Goal: Task Accomplishment & Management: Complete application form

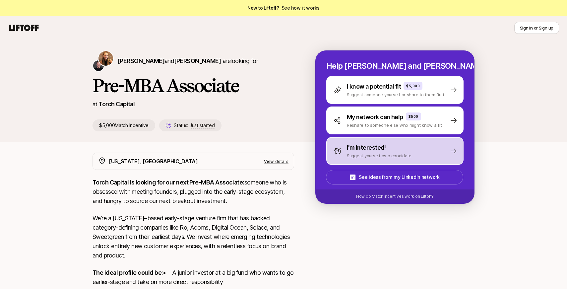
click at [441, 146] on div "I'm interested! Suggest yourself as a candidate" at bounding box center [394, 151] width 137 height 28
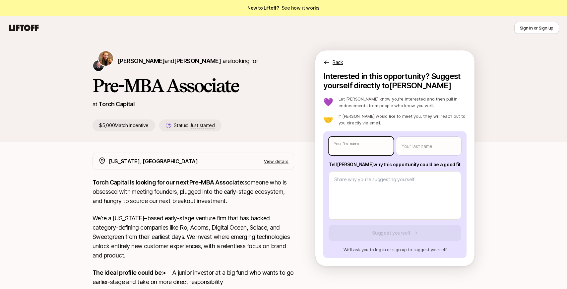
type textarea "x"
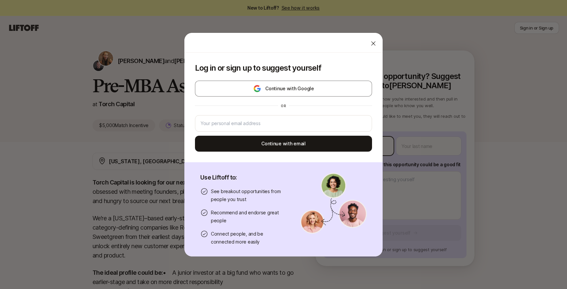
click at [370, 145] on body "New to Liftoff? See how it works Sign in or Sign up Sign in or Sign up [PERSON_…" at bounding box center [283, 144] width 567 height 289
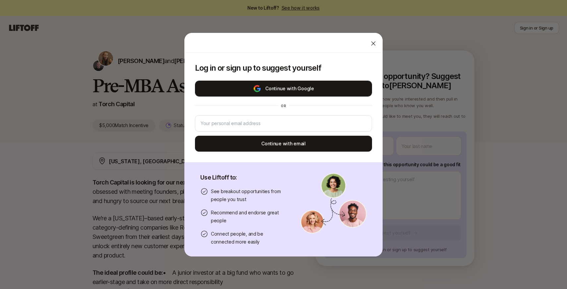
click at [331, 90] on button "Continue with Google" at bounding box center [283, 89] width 177 height 16
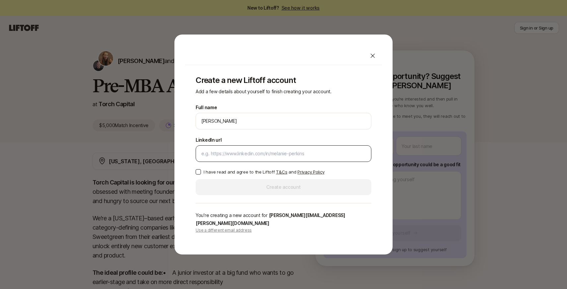
click at [292, 156] on input "LinkedIn url" at bounding box center [283, 153] width 164 height 8
paste input "[URL][DOMAIN_NAME][PERSON_NAME]"
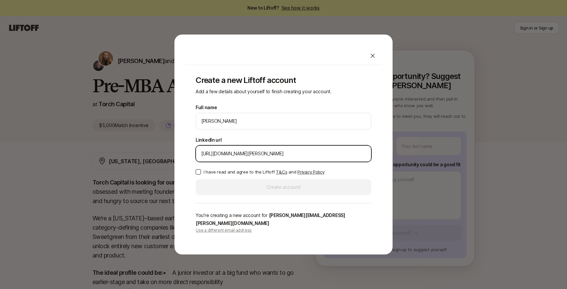
type input "[URL][DOMAIN_NAME][PERSON_NAME]"
click at [199, 174] on button "I have read and agree to the Liftoff T&Cs and Privacy Policy" at bounding box center [198, 171] width 5 height 5
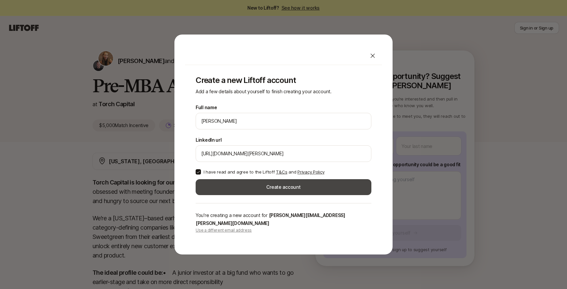
click at [253, 192] on button "Create account" at bounding box center [284, 187] width 176 height 16
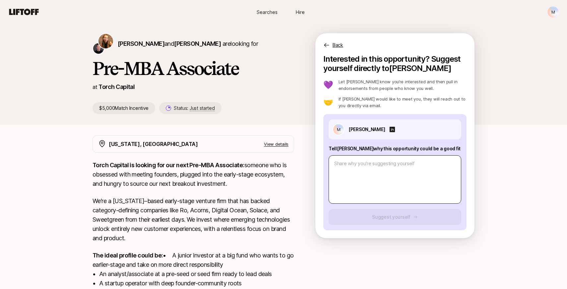
scroll to position [17, 0]
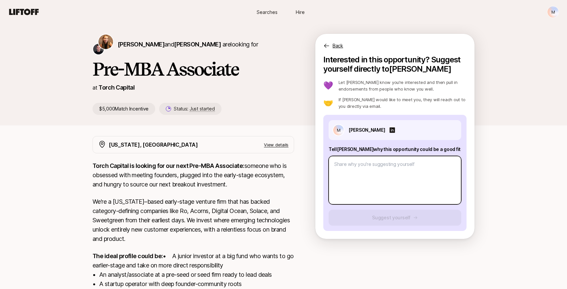
click at [386, 176] on textarea at bounding box center [394, 180] width 133 height 48
click at [380, 174] on textarea at bounding box center [394, 180] width 133 height 48
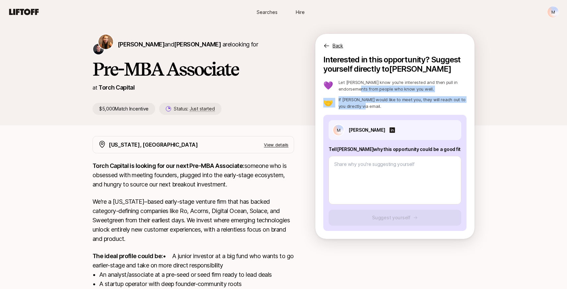
drag, startPoint x: 359, startPoint y: 106, endPoint x: 344, endPoint y: 91, distance: 21.8
click at [344, 91] on div "💜 Let [PERSON_NAME] know you’re interested and then pull in endorsements from p…" at bounding box center [394, 94] width 143 height 30
click at [348, 86] on p "Let [PERSON_NAME] know you’re interested and then pull in endorsements from peo…" at bounding box center [402, 85] width 128 height 13
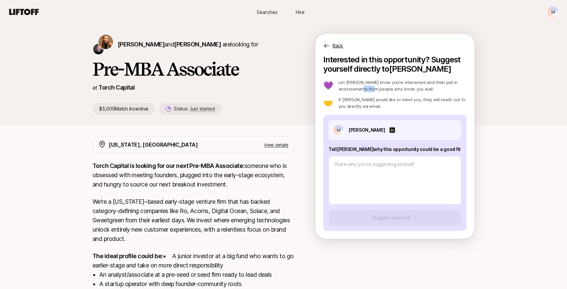
click at [348, 86] on p "Let [PERSON_NAME] know you’re interested and then pull in endorsements from peo…" at bounding box center [402, 85] width 128 height 13
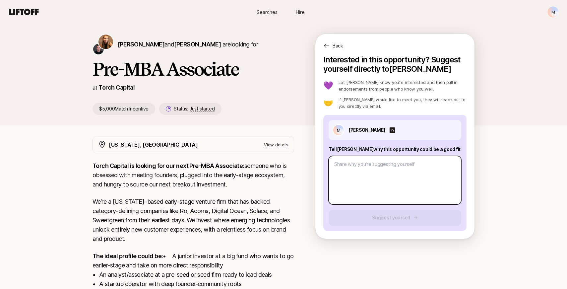
click at [341, 170] on textarea at bounding box center [394, 180] width 133 height 48
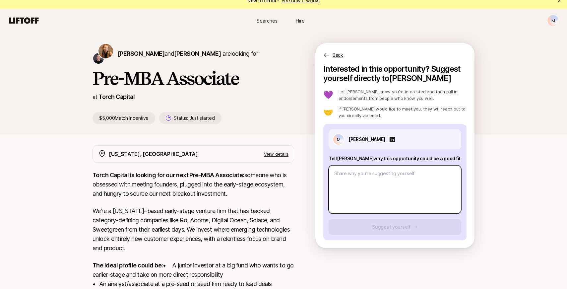
scroll to position [0, 0]
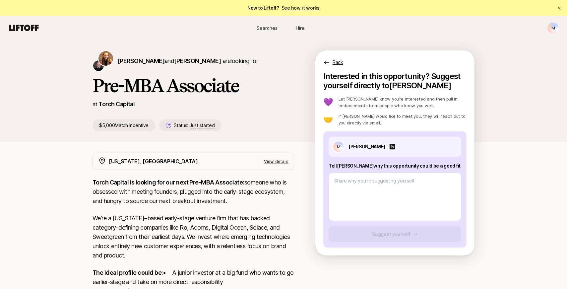
click at [280, 163] on p "View details" at bounding box center [276, 161] width 25 height 7
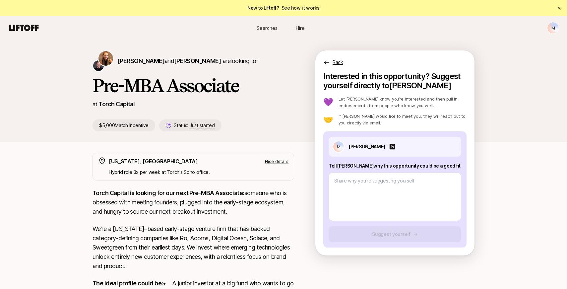
click at [280, 163] on p "Hide details" at bounding box center [277, 161] width 24 height 7
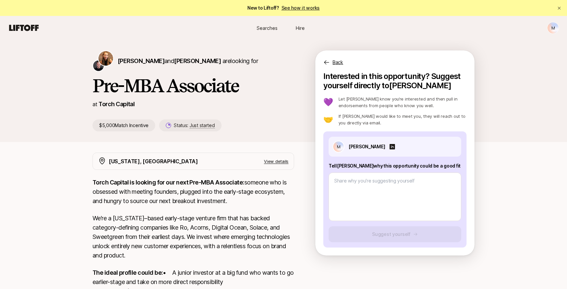
scroll to position [122, 0]
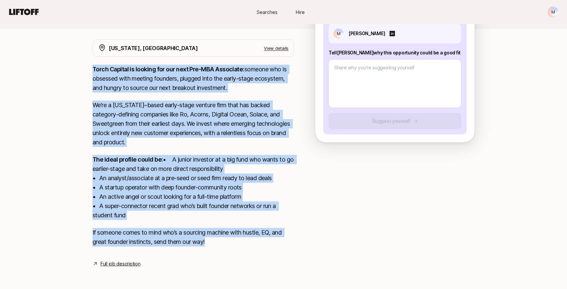
drag, startPoint x: 219, startPoint y: 246, endPoint x: 74, endPoint y: 62, distance: 235.3
click at [74, 62] on div "[PERSON_NAME] and [PERSON_NAME] are looking for Pre-MBA Associate at Torch Capi…" at bounding box center [283, 105] width 567 height 357
copy div "Lorem Ipsumdo si ametcon adi eli sedd Eiu-TEM Incididun: utlabor etd ma aliquae…"
click at [119, 267] on link "Full job description" at bounding box center [120, 264] width 40 height 8
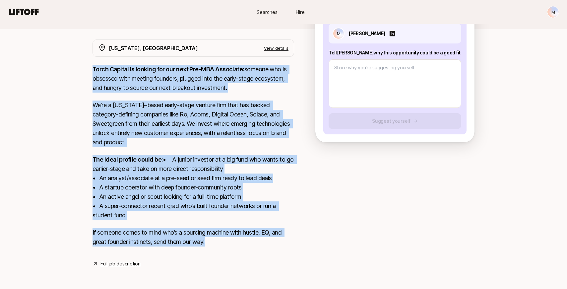
scroll to position [84, 0]
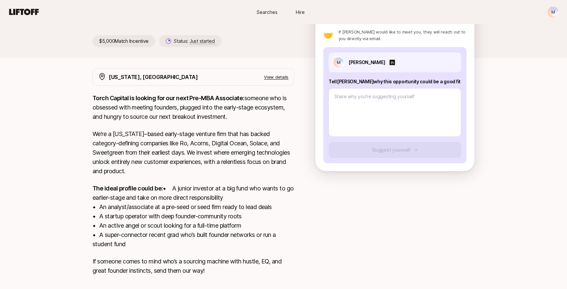
click at [398, 82] on p "Tell [PERSON_NAME] why this opportunity could be a good fit" at bounding box center [394, 82] width 133 height 8
copy p "Tell [PERSON_NAME] why this opportunity could be a good fit"
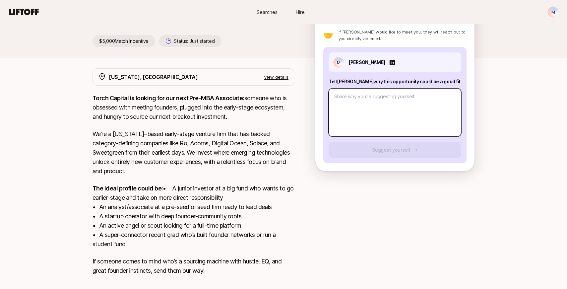
click at [394, 106] on textarea at bounding box center [394, 112] width 133 height 48
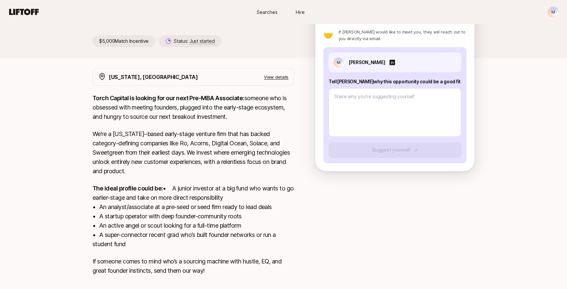
click at [381, 86] on div at bounding box center [394, 111] width 133 height 51
click at [385, 82] on p "Tell [PERSON_NAME] why this opportunity could be a good fit" at bounding box center [394, 82] width 133 height 8
copy p "Tell [PERSON_NAME] why this opportunity could be a good fit"
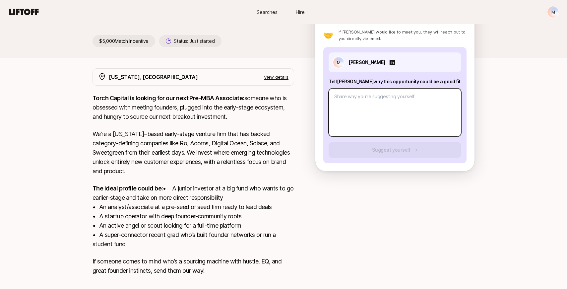
click at [388, 94] on textarea at bounding box center [394, 112] width 133 height 48
paste textarea "I’ve helped build a venture team from the ground up, leading sourcing, diligenc…"
type textarea "x"
type textarea "I’ve helped build a venture team from the ground up, leading sourcing, diligenc…"
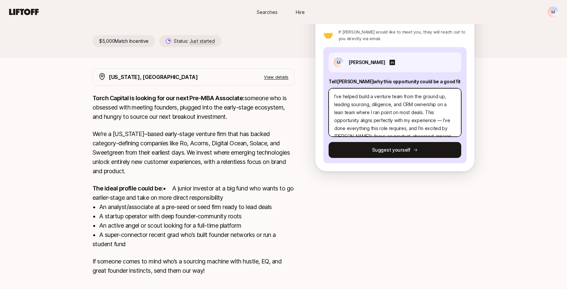
scroll to position [32, 0]
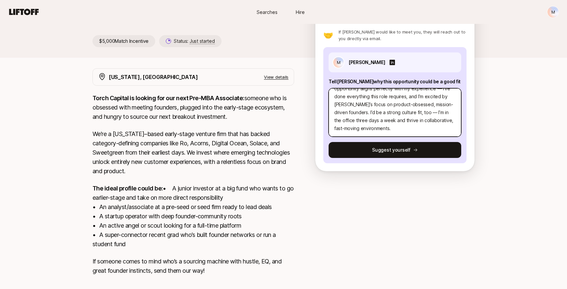
click at [409, 109] on textarea "I’ve helped build a venture team from the ground up, leading sourcing, diligenc…" at bounding box center [394, 112] width 133 height 48
type textarea "x"
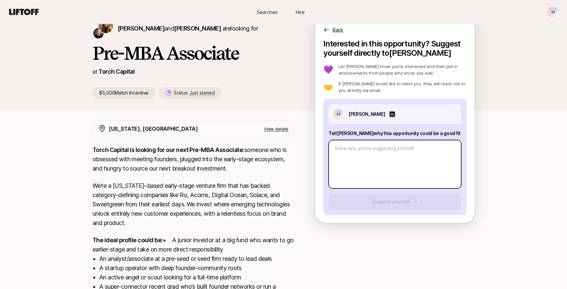
scroll to position [33, 0]
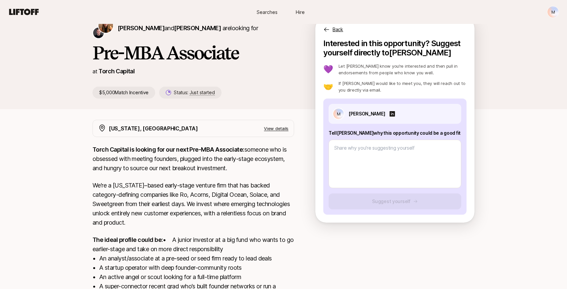
click at [271, 128] on p "View details" at bounding box center [276, 128] width 25 height 7
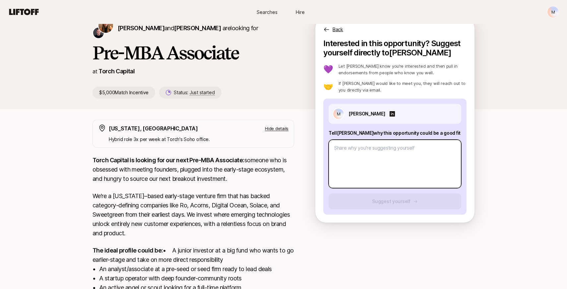
click at [367, 156] on textarea at bounding box center [394, 164] width 133 height 48
paste textarea "I’ve helped build a venture team from the ground up, leading sourcing, diligenc…"
type textarea "x"
type textarea "I’ve helped build a venture team from the ground up, leading sourcing, diligenc…"
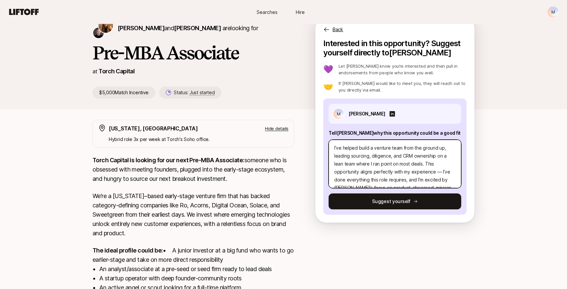
scroll to position [24, 0]
type textarea "x"
type textarea "I’ve helped build a venture team from the ground up, leading sourcing, diligenc…"
type textarea "x"
type textarea "I’ve helped build a venture team from the ground up, leading sourcing, diligenc…"
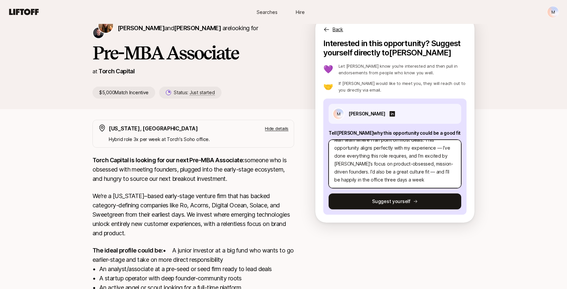
type textarea "x"
type textarea "I’ve helped build a venture team from the ground up, leading sourcing, diligenc…"
type textarea "x"
type textarea "I’ve helped build a venture team from the ground up, leading sourcing, diligenc…"
type textarea "x"
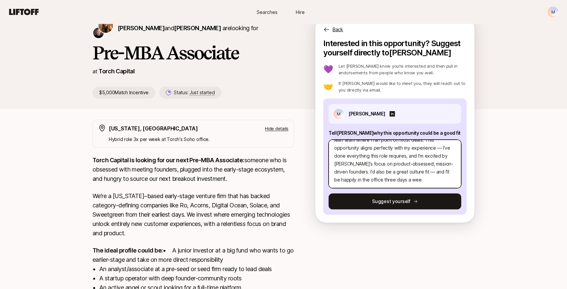
type textarea "I’ve helped build a venture team from the ground up, leading sourcing, diligenc…"
type textarea "x"
type textarea "I’ve helped build a venture team from the ground up, leading sourcing, diligenc…"
type textarea "x"
type textarea "I’ve helped build a venture team from the ground up, leading sourcing, diligenc…"
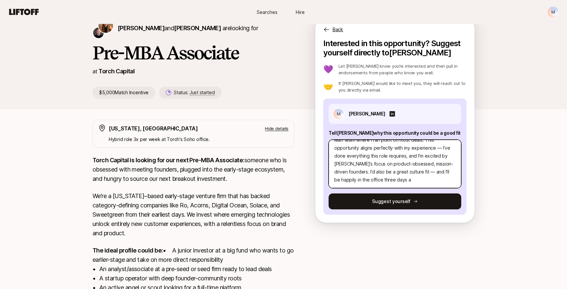
type textarea "x"
type textarea "I’ve helped build a venture team from the ground up, leading sourcing, diligenc…"
type textarea "x"
type textarea "I’ve helped build a venture team from the ground up, leading sourcing, diligenc…"
type textarea "x"
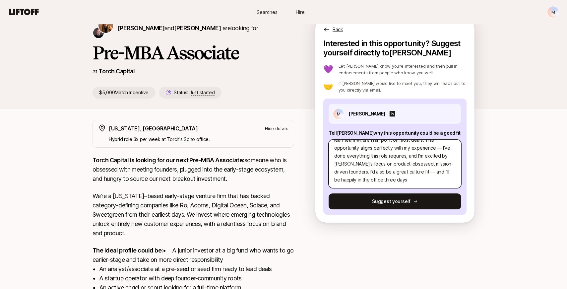
type textarea "I’ve helped build a venture team from the ground up, leading sourcing, diligenc…"
type textarea "x"
type textarea "I’ve helped build a venture team from the ground up, leading sourcing, diligenc…"
type textarea "x"
type textarea "I’ve helped build a venture team from the ground up, leading sourcing, diligenc…"
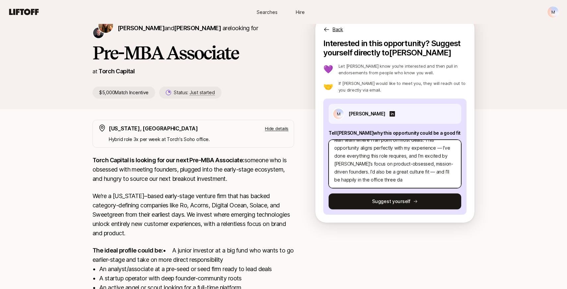
type textarea "x"
type textarea "I’ve helped build a venture team from the ground up, leading sourcing, diligenc…"
type textarea "x"
type textarea "I’ve helped build a venture team from the ground up, leading sourcing, diligenc…"
type textarea "x"
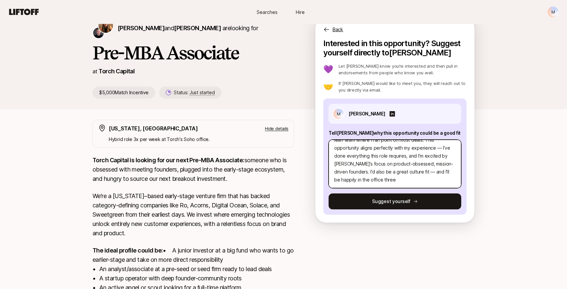
type textarea "I’ve helped build a venture team from the ground up, leading sourcing, diligenc…"
type textarea "x"
type textarea "I’ve helped build a venture team from the ground up, leading sourcing, diligenc…"
type textarea "x"
type textarea "I’ve helped build a venture team from the ground up, leading sourcing, diligenc…"
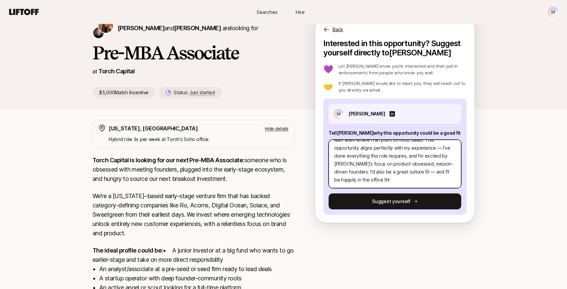
type textarea "x"
type textarea "I’ve helped build a venture team from the ground up, leading sourcing, diligenc…"
type textarea "x"
type textarea "I’ve helped build a venture team from the ground up, leading sourcing, diligenc…"
type textarea "x"
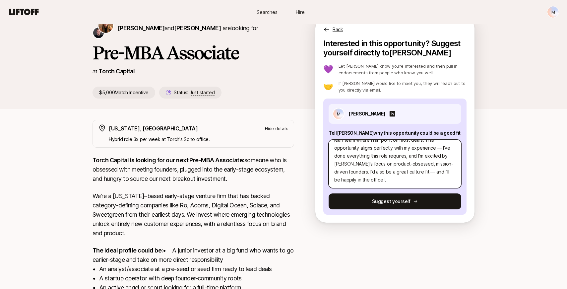
type textarea "I’ve helped build a venture team from the ground up, leading sourcing, diligenc…"
type textarea "x"
type textarea "I’ve helped build a venture team from the ground up, leading sourcing, diligenc…"
type textarea "x"
type textarea "I’ve helped build a venture team from the ground up, leading sourcing, diligenc…"
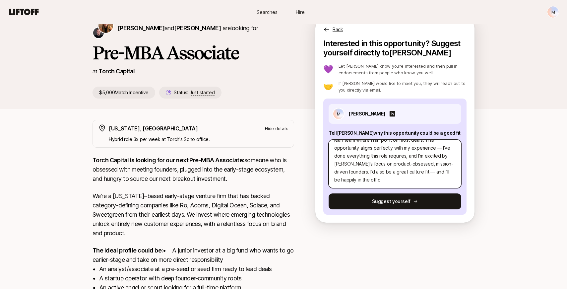
type textarea "x"
type textarea "I’ve helped build a venture team from the ground up, leading sourcing, diligenc…"
type textarea "x"
type textarea "I’ve helped build a venture team from the ground up, leading sourcing, diligenc…"
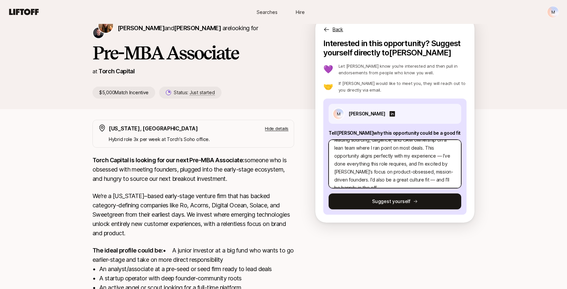
type textarea "x"
type textarea "I’ve helped build a venture team from the ground up, leading sourcing, diligenc…"
type textarea "x"
type textarea "I’ve helped build a venture team from the ground up, leading sourcing, diligenc…"
type textarea "x"
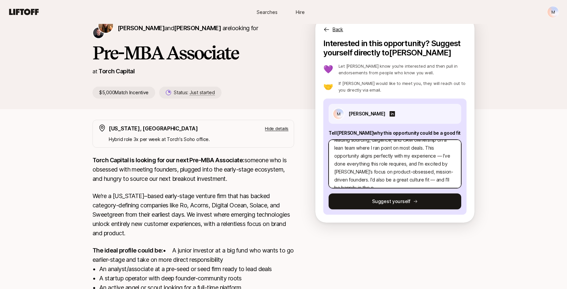
type textarea "I’ve helped build a venture team from the ground up, leading sourcing, diligenc…"
type textarea "x"
type textarea "I’ve helped build a venture team from the ground up, leading sourcing, diligenc…"
type textarea "x"
type textarea "I’ve helped build a venture team from the ground up, leading sourcing, diligenc…"
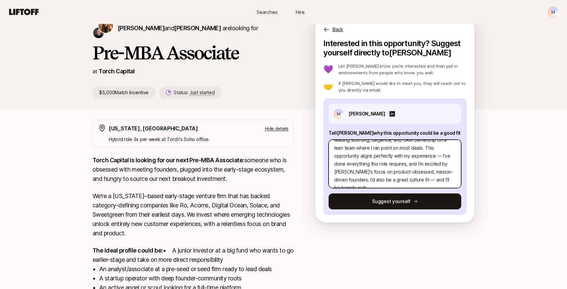
type textarea "x"
type textarea "I’ve helped build a venture team from the ground up, leading sourcing, diligenc…"
type textarea "x"
type textarea "I’ve helped build a venture team from the ground up, leading sourcing, diligenc…"
type textarea "x"
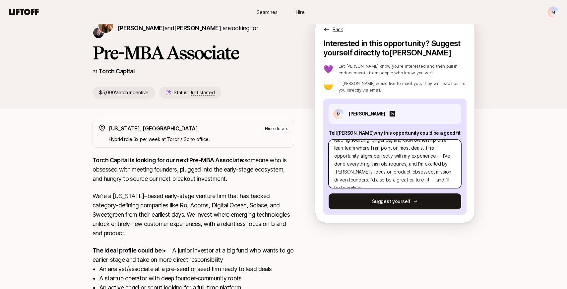
type textarea "I’ve helped build a venture team from the ground up, leading sourcing, diligenc…"
type textarea "x"
type textarea "I’ve helped build a venture team from the ground up, leading sourcing, diligenc…"
type textarea "x"
type textarea "I’ve helped build a venture team from the ground up, leading sourcing, diligenc…"
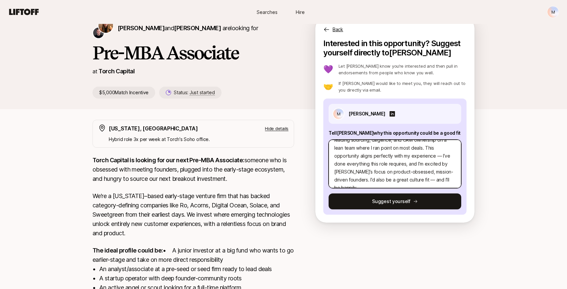
type textarea "x"
type textarea "I’ve helped build a venture team from the ground up, leading sourcing, diligenc…"
type textarea "x"
type textarea "I’ve helped build a venture team from the ground up, leading sourcing, diligenc…"
type textarea "x"
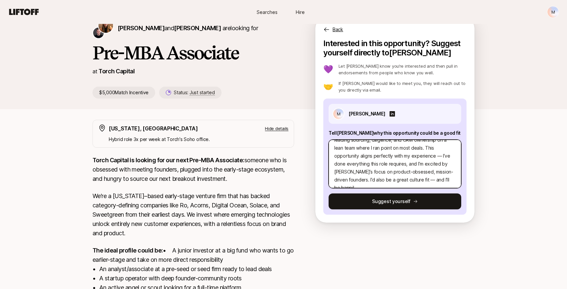
type textarea "I’ve helped build a venture team from the ground up, leading sourcing, diligenc…"
type textarea "x"
type textarea "I’ve helped build a venture team from the ground up, leading sourcing, diligenc…"
type textarea "x"
type textarea "I’ve helped build a venture team from the ground up, leading sourcing, diligenc…"
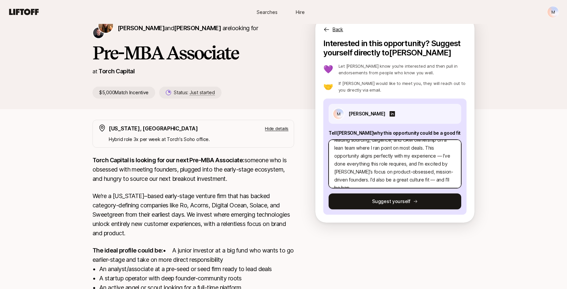
type textarea "x"
type textarea "I’ve helped build a venture team from the ground up, leading sourcing, diligenc…"
type textarea "x"
type textarea "I’ve helped build a venture team from the ground up, leading sourcing, diligenc…"
type textarea "x"
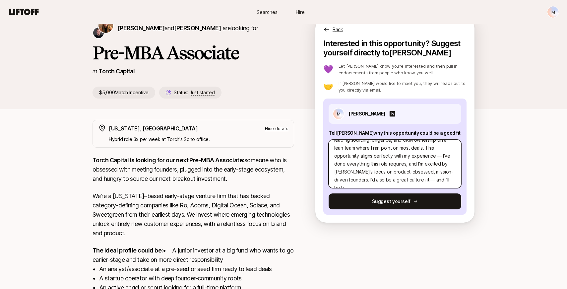
type textarea "I’ve helped build a venture team from the ground up, leading sourcing, diligenc…"
type textarea "x"
type textarea "I’ve helped build a venture team from the ground up, leading sourcing, diligenc…"
type textarea "x"
type textarea "I’ve helped build a venture team from the ground up, leading sourcing, diligenc…"
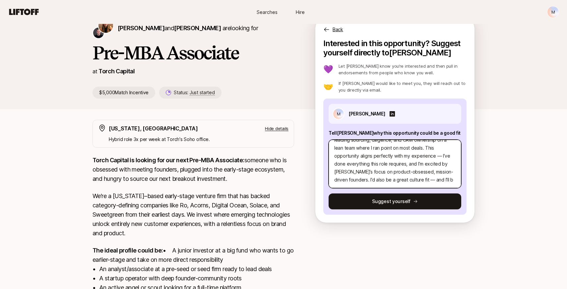
type textarea "x"
type textarea "I’ve helped build a venture team from the ground up, leading sourcing, diligenc…"
type textarea "x"
type textarea "I’ve helped build a venture team from the ground up, leading sourcing, diligenc…"
type textarea "x"
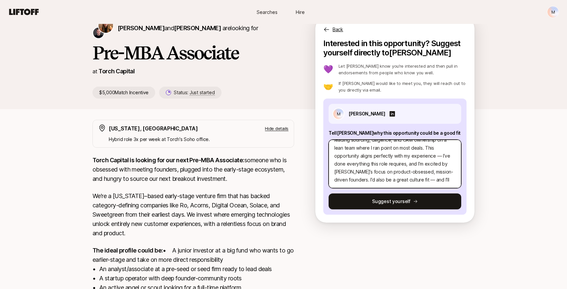
type textarea "I’ve helped build a venture team from the ground up, leading sourcing, diligenc…"
type textarea "x"
type textarea "I’ve helped build a venture team from the ground up, leading sourcing, diligenc…"
type textarea "x"
type textarea "I’ve helped build a venture team from the ground up, leading sourcing, diligenc…"
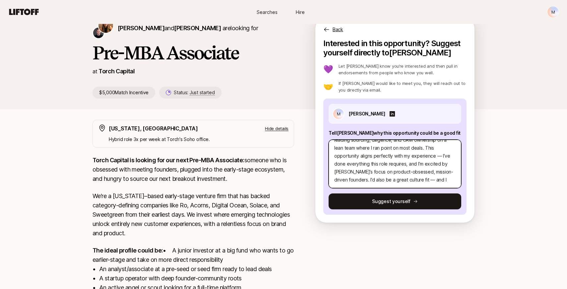
type textarea "x"
type textarea "I’ve helped build a venture team from the ground up, leading sourcing, diligenc…"
type textarea "x"
type textarea "I’ve helped build a venture team from the ground up, leading sourcing, diligenc…"
type textarea "x"
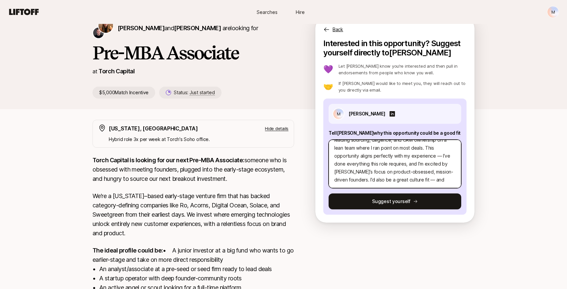
type textarea "I’ve helped build a venture team from the ground up, leading sourcing, diligenc…"
type textarea "x"
type textarea "I’ve helped build a venture team from the ground up, leading sourcing, diligenc…"
type textarea "x"
type textarea "I’ve helped build a venture team from the ground up, leading sourcing, diligenc…"
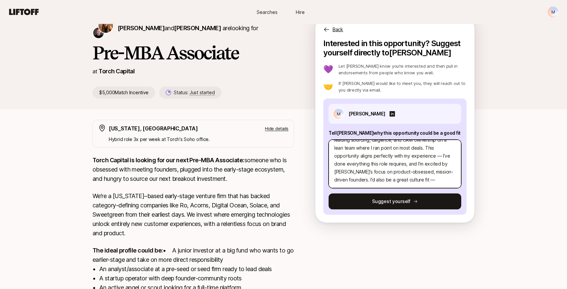
type textarea "x"
type textarea "I’ve helped build a venture team from the ground up, leading sourcing, diligenc…"
type textarea "x"
type textarea "I’ve helped build a venture team from the ground up, leading sourcing, diligenc…"
click at [377, 155] on textarea "I’ve helped build a venture team from the ground up, leading sourcing, diligenc…" at bounding box center [394, 164] width 133 height 48
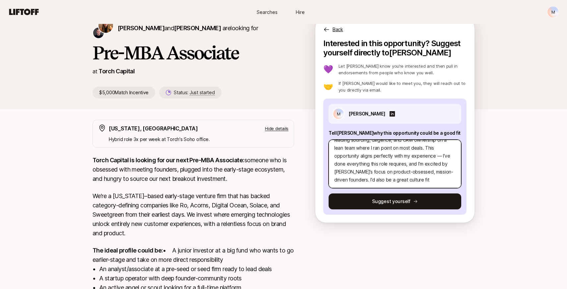
click at [377, 155] on textarea "I’ve helped build a venture team from the ground up, leading sourcing, diligenc…" at bounding box center [394, 164] width 133 height 48
paste textarea "the venture practice at [GEOGRAPHIC_DATA], where I lead sourcing, diligence, an…"
type textarea "x"
type textarea "I’ve helped build the venture practice at [GEOGRAPHIC_DATA], where I lead sourc…"
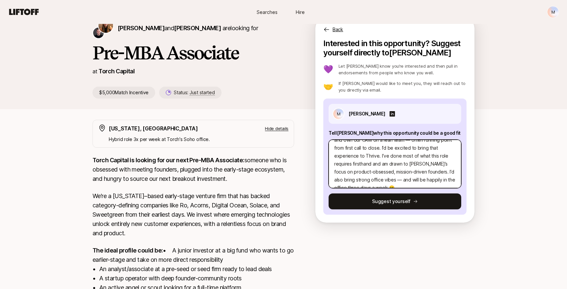
scroll to position [0, 0]
click at [333, 150] on textarea "I’ve helped build the venture practice at [GEOGRAPHIC_DATA], where I lead sourc…" at bounding box center [394, 164] width 133 height 48
type textarea "x"
type textarea "HI’ve helped build the venture practice at [GEOGRAPHIC_DATA], where I lead sour…"
type textarea "x"
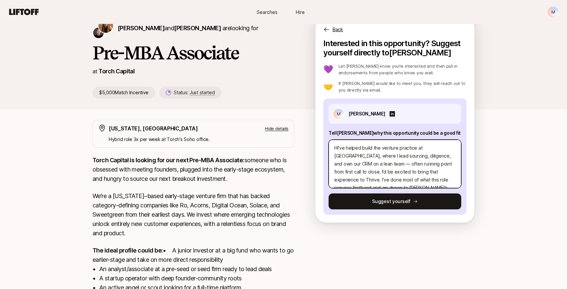
type textarea "HiI’ve helped build the venture practice at [GEOGRAPHIC_DATA], where I lead sou…"
type textarea "x"
type textarea "Hi I’ve helped build the venture practice at [GEOGRAPHIC_DATA], where I lead so…"
type textarea "x"
type textarea "Hi KI’ve helped build the venture practice at [GEOGRAPHIC_DATA], where I lead s…"
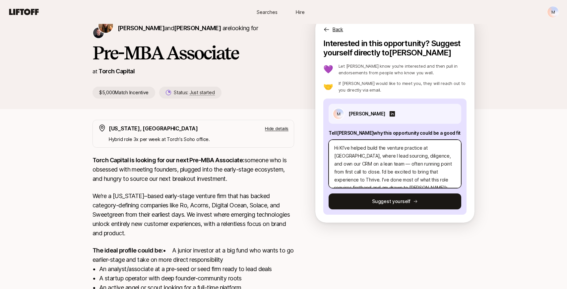
type textarea "x"
type textarea "Hi [PERSON_NAME]’ve helped build the venture practice at [GEOGRAPHIC_DATA], whe…"
type textarea "x"
type textarea "Hi [PERSON_NAME]’ve helped build the venture practice at [GEOGRAPHIC_DATA], whe…"
type textarea "x"
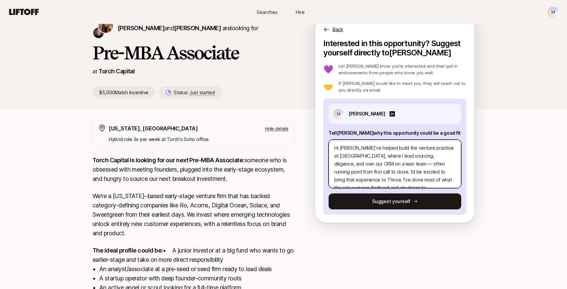
type textarea "Hi [PERSON_NAME]’ve helped build the venture practice at [GEOGRAPHIC_DATA], whe…"
type textarea "x"
type textarea "Hi [PERSON_NAME]’ve helped build the venture practice at [GEOGRAPHIC_DATA], whe…"
type textarea "x"
type textarea "Hi [PERSON_NAME]’ve helped build the venture practice at [GEOGRAPHIC_DATA], whe…"
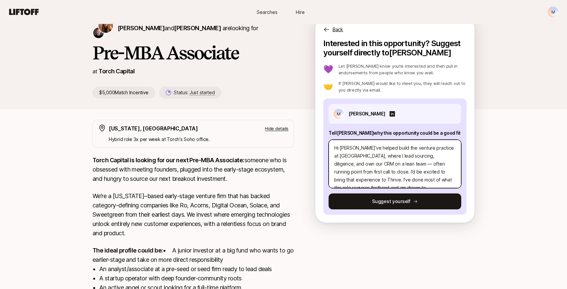
type textarea "x"
type textarea "Hi [PERSON_NAME]’ve helped build the venture practice at [GEOGRAPHIC_DATA], whe…"
type textarea "x"
type textarea "Hi [PERSON_NAME]’ve helped build the venture practice at [GEOGRAPHIC_DATA], whe…"
type textarea "x"
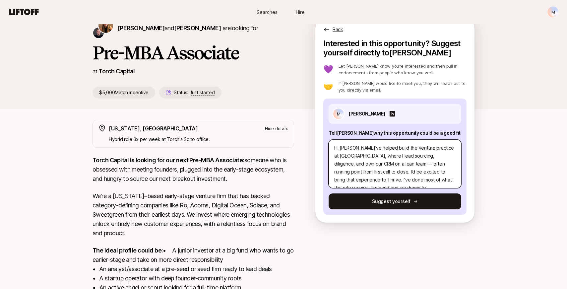
type textarea "Hi [PERSON_NAME] andI’ve helped build the venture practice at [GEOGRAPHIC_DATA]…"
type textarea "x"
type textarea "Hi [PERSON_NAME] and I’ve helped build the venture practice at [GEOGRAPHIC_DATA…"
type textarea "x"
type textarea "Hi [PERSON_NAME] and CI’ve helped build the venture practice at [GEOGRAPHIC_DAT…"
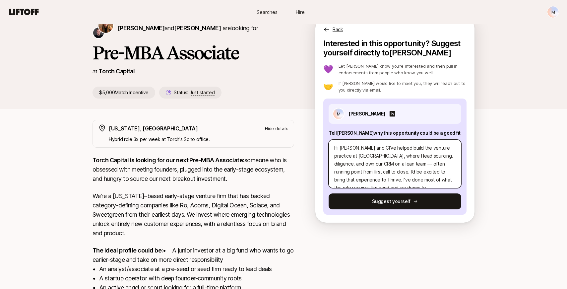
type textarea "x"
type textarea "Hi [PERSON_NAME] and [PERSON_NAME]’ve helped build the venture practice at [GEO…"
type textarea "x"
type textarea "Hi [PERSON_NAME] and [PERSON_NAME]’ve helped build the venture practice at [GEO…"
type textarea "x"
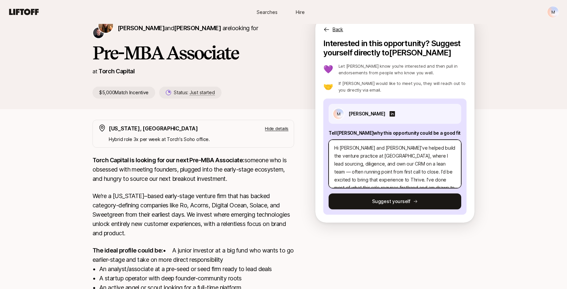
type textarea "Hi [PERSON_NAME] and [PERSON_NAME]’ve helped build the venture practice at [GEO…"
type textarea "x"
type textarea "Hi [PERSON_NAME] and [PERSON_NAME]’ve helped build the venture practice at [GEO…"
type textarea "x"
type textarea "Hi [PERSON_NAME] and [PERSON_NAME]!I’ve helped build the venture practice at [G…"
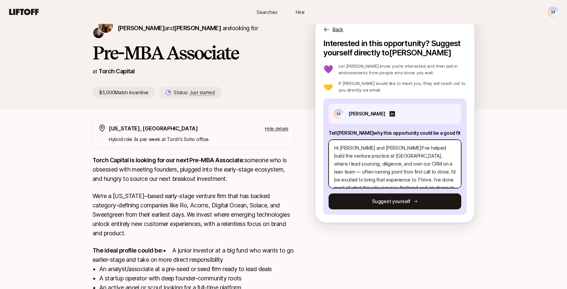
type textarea "x"
type textarea "Hi [PERSON_NAME] and [PERSON_NAME]! I’ve helped build the venture practice at […"
type textarea "x"
type textarea "Hi [PERSON_NAME] and [PERSON_NAME]! I’ve helped build the venture practice at […"
click at [434, 163] on textarea "Hi [PERSON_NAME] and [PERSON_NAME]! I’ve helped build the venture practice at […" at bounding box center [394, 164] width 133 height 48
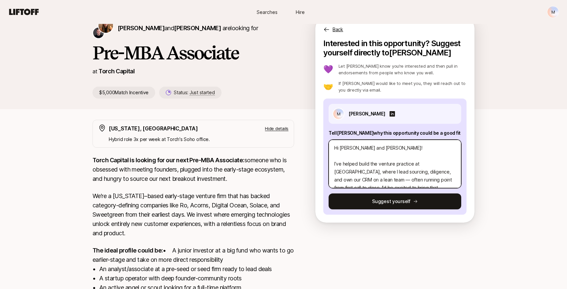
type textarea "x"
type textarea "Hi [PERSON_NAME] and [PERSON_NAME]! I’ve helped build the venture practice at […"
type textarea "x"
type textarea "Hi [PERSON_NAME] and [PERSON_NAME]! I’ve helped build the venture practice at […"
type textarea "x"
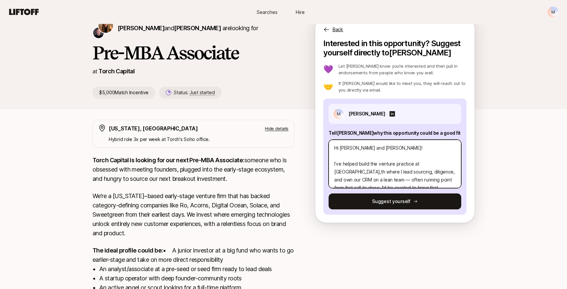
type textarea "Hi [PERSON_NAME] and [PERSON_NAME]! I’ve helped build the venture practice at […"
type textarea "x"
type textarea "Hi [PERSON_NAME] and [PERSON_NAME]! I’ve helped build the venture practice at […"
type textarea "x"
type textarea "Hi [PERSON_NAME] and [PERSON_NAME]! I’ve helped build the venture practice at […"
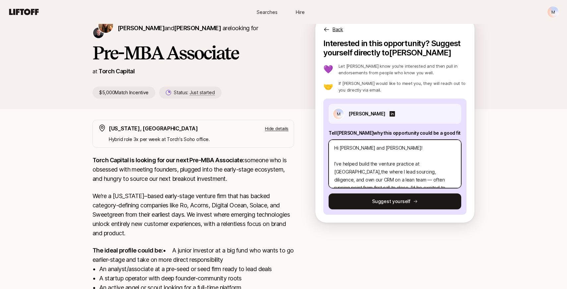
type textarea "x"
type textarea "Hi [PERSON_NAME] and [PERSON_NAME]! I’ve helped build the venture practice at […"
type textarea "x"
type textarea "Hi [PERSON_NAME] and [PERSON_NAME]! I’ve helped build the venture practice at […"
type textarea "x"
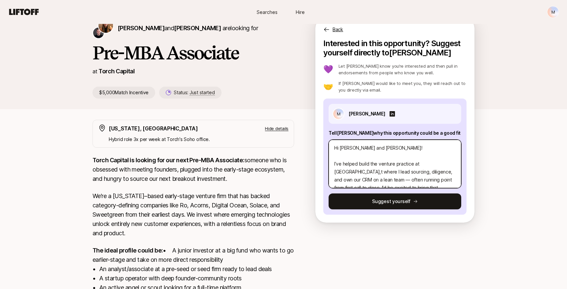
type textarea "Hi [PERSON_NAME] and [PERSON_NAME]! I’ve helped build the venture practice at […"
type textarea "x"
type textarea "Hi [PERSON_NAME] and [PERSON_NAME]! I’ve helped build the venture practice at […"
type textarea "x"
type textarea "Hi [PERSON_NAME] and [PERSON_NAME]! I’ve helped build the venture practice at […"
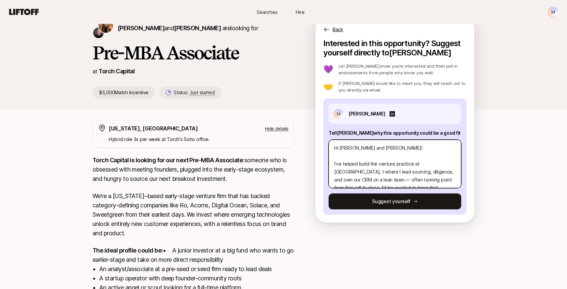
type textarea "x"
type textarea "Hi [PERSON_NAME] and [PERSON_NAME]! I’ve helped build the venture practice at […"
type textarea "x"
type textarea "Hi [PERSON_NAME] and [PERSON_NAME]! I’ve helped build the venture practice at […"
type textarea "x"
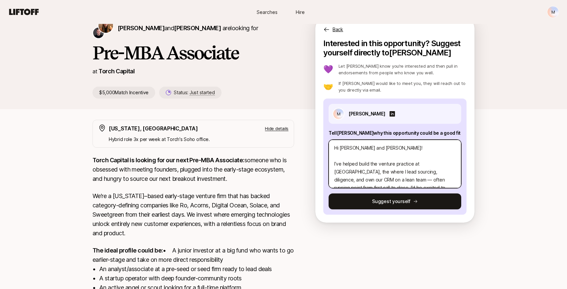
type textarea "Hi [PERSON_NAME] and [PERSON_NAME]! I’ve helped build the venture practice at […"
type textarea "x"
type textarea "Hi [PERSON_NAME] and [PERSON_NAME]! I’ve helped build the venture practice at […"
type textarea "x"
type textarea "Hi [PERSON_NAME] and [PERSON_NAME]! I’ve helped build the venture practice at […"
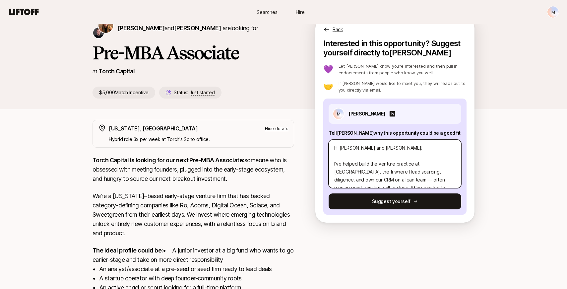
type textarea "x"
type textarea "Hi [PERSON_NAME] and [PERSON_NAME]! I’ve helped build the venture practice at […"
type textarea "x"
type textarea "Hi [PERSON_NAME] and [PERSON_NAME]! I’ve helped build the venture practice at S…"
type textarea "x"
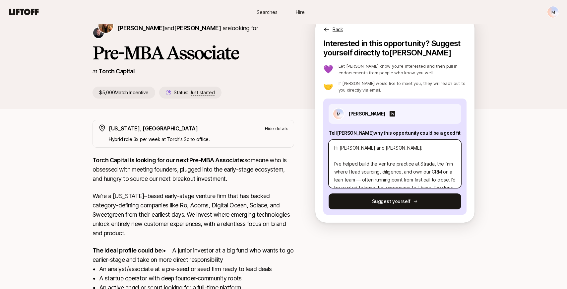
type textarea "Hi [PERSON_NAME] and [PERSON_NAME]! I’ve helped build the venture practice at S…"
click at [415, 170] on textarea "Hi [PERSON_NAME] and [PERSON_NAME]! I’ve helped build the venture practice at […" at bounding box center [394, 164] width 133 height 48
click at [421, 173] on textarea "Hi [PERSON_NAME] and [PERSON_NAME]! I’ve helped build the venture practice at […" at bounding box center [394, 164] width 133 height 48
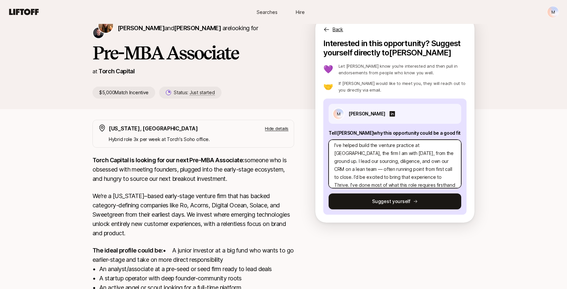
click at [404, 162] on textarea "Hi [PERSON_NAME] and [PERSON_NAME]! I’ve helped build the venture practice at […" at bounding box center [394, 164] width 133 height 48
click at [441, 161] on textarea "Hi [PERSON_NAME] and [PERSON_NAME]! I’ve helped build the venture practice at […" at bounding box center [394, 164] width 133 height 48
click at [443, 160] on textarea "Hi [PERSON_NAME] and [PERSON_NAME]! I’ve helped build the venture practice at […" at bounding box center [394, 164] width 133 height 48
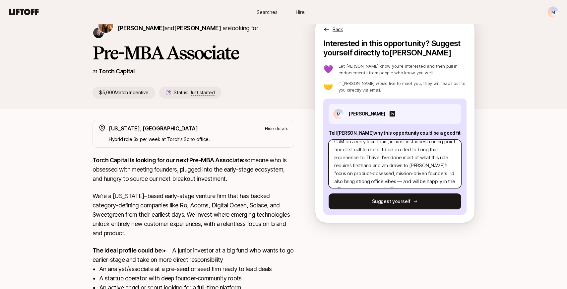
scroll to position [48, 0]
click at [353, 173] on textarea "Hi [PERSON_NAME] and [PERSON_NAME]! I’ve helped build the venture practice at […" at bounding box center [394, 164] width 133 height 48
drag, startPoint x: 422, startPoint y: 147, endPoint x: 441, endPoint y: 180, distance: 37.1
click at [441, 180] on textarea "Hi [PERSON_NAME] and [PERSON_NAME]! I’ve helped build the venture practice at […" at bounding box center [394, 164] width 133 height 48
click at [423, 145] on textarea "Hi [PERSON_NAME] and [PERSON_NAME]! I’ve helped build the venture practice at […" at bounding box center [394, 164] width 133 height 48
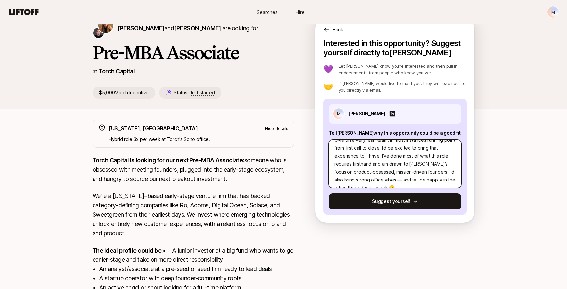
click at [354, 171] on textarea "Hi [PERSON_NAME] and [PERSON_NAME]! I’ve helped build the venture practice at […" at bounding box center [394, 164] width 133 height 48
drag, startPoint x: 431, startPoint y: 165, endPoint x: 445, endPoint y: 152, distance: 18.6
click at [445, 152] on textarea "Hi [PERSON_NAME] and [PERSON_NAME]! I’ve helped build the venture practice at […" at bounding box center [394, 164] width 133 height 48
paste textarea "genuinely excited by [PERSON_NAME]’s focus on product-obsessed, mission-driven …"
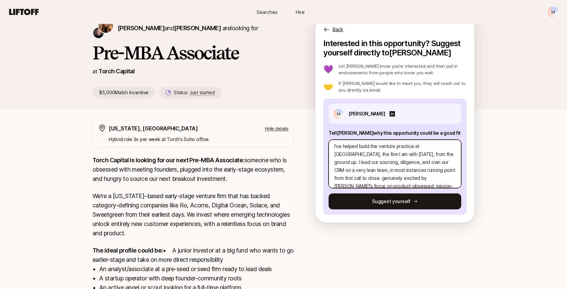
scroll to position [17, 0]
click at [436, 165] on textarea "Hi [PERSON_NAME] and [PERSON_NAME]! I’ve helped build the venture practice at […" at bounding box center [394, 164] width 133 height 48
click at [437, 166] on textarea "Hi [PERSON_NAME] and [PERSON_NAME]! I’ve helped build the venture practice at […" at bounding box center [394, 164] width 133 height 48
click at [359, 171] on textarea "Hi [PERSON_NAME] and [PERSON_NAME]! I’ve helped build the venture practice at […" at bounding box center [394, 164] width 133 height 48
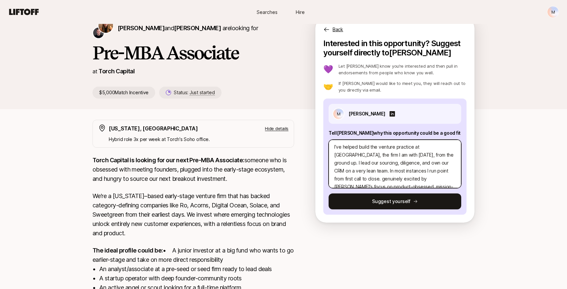
click at [377, 171] on textarea "Hi [PERSON_NAME] and [PERSON_NAME]! I’ve helped build the venture practice at […" at bounding box center [394, 164] width 133 height 48
click at [452, 171] on textarea "Hi [PERSON_NAME] and [PERSON_NAME]! I’ve helped build the venture practice at […" at bounding box center [394, 164] width 133 height 48
click at [379, 173] on textarea "Hi [PERSON_NAME] and [PERSON_NAME]! I’ve helped build the venture practice at […" at bounding box center [394, 164] width 133 height 48
click at [366, 179] on textarea "Hi [PERSON_NAME] and [PERSON_NAME]! I’ve helped build the venture practice at […" at bounding box center [394, 164] width 133 height 48
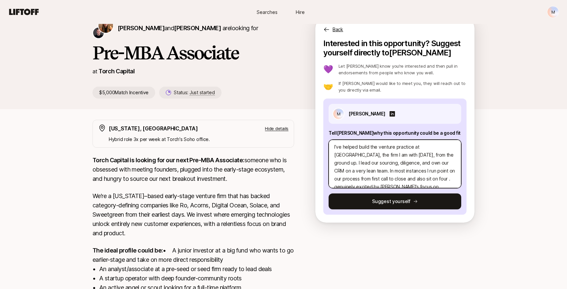
click at [366, 179] on textarea "Hi [PERSON_NAME] and [PERSON_NAME]! I’ve helped build the venture practice at […" at bounding box center [394, 164] width 133 height 48
click at [437, 180] on textarea "Hi [PERSON_NAME] and [PERSON_NAME]! I’ve helped build the venture practice at […" at bounding box center [394, 164] width 133 height 48
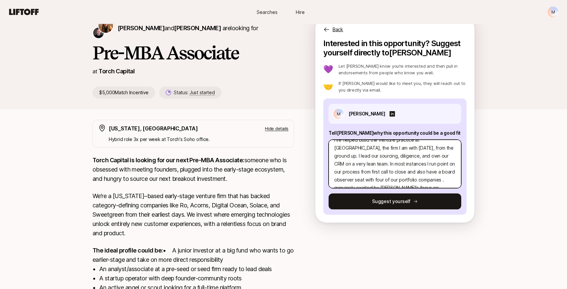
click at [388, 180] on textarea "Hi [PERSON_NAME] and [PERSON_NAME]! I’ve helped build the venture practice at […" at bounding box center [394, 164] width 133 height 48
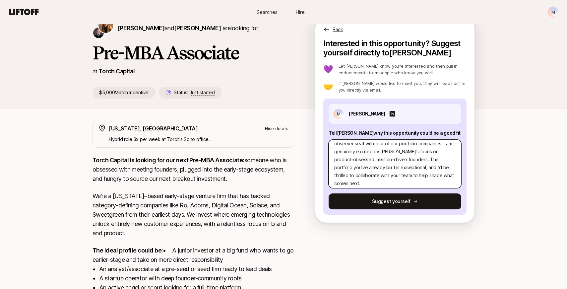
click at [455, 159] on textarea "Hi [PERSON_NAME] and [PERSON_NAME]! I’ve helped build the venture practice at […" at bounding box center [394, 164] width 133 height 48
click at [415, 166] on textarea "Hi [PERSON_NAME] and [PERSON_NAME]! I’ve helped build the venture practice at […" at bounding box center [394, 164] width 133 height 48
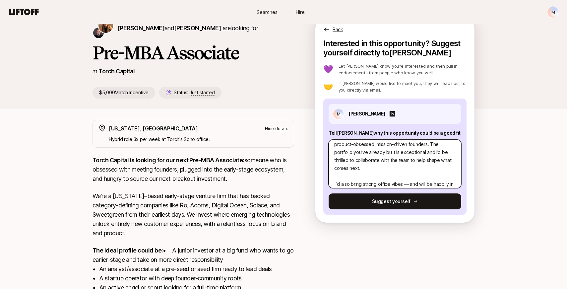
scroll to position [80, 0]
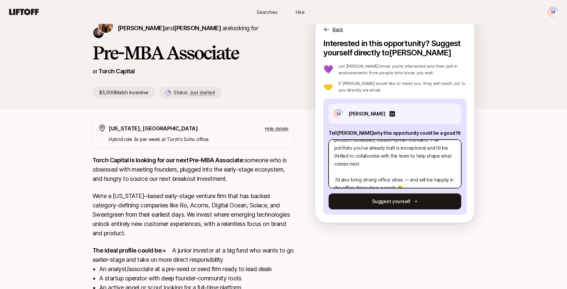
click at [335, 171] on textarea "Hi [PERSON_NAME] and [PERSON_NAME]! I’ve helped build the venture practice at […" at bounding box center [394, 164] width 133 height 48
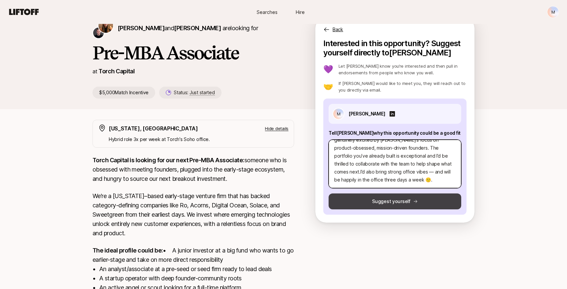
scroll to position [64, 0]
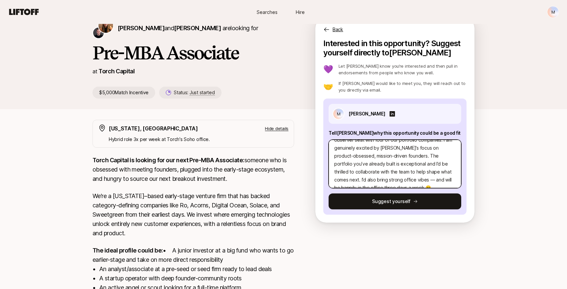
click at [336, 180] on textarea "Hi [PERSON_NAME] and [PERSON_NAME]! I’ve helped build the venture practice at […" at bounding box center [394, 164] width 133 height 48
click at [450, 181] on textarea "Hi [PERSON_NAME] and [PERSON_NAME]! I’ve helped build the venture practice at […" at bounding box center [394, 164] width 133 height 48
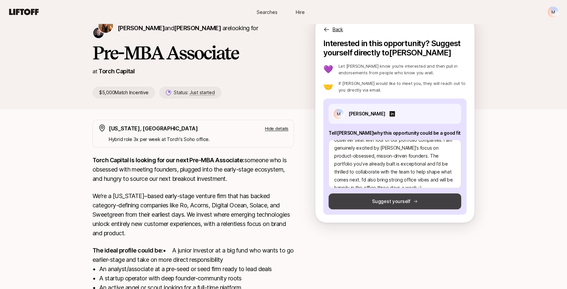
click at [414, 204] on button "Suggest yourself" at bounding box center [394, 201] width 133 height 16
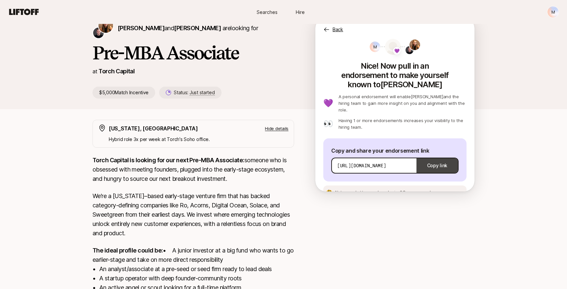
click at [438, 156] on button "Copy link" at bounding box center [436, 165] width 41 height 19
click at [422, 190] on span "See an example message" at bounding box center [427, 192] width 49 height 5
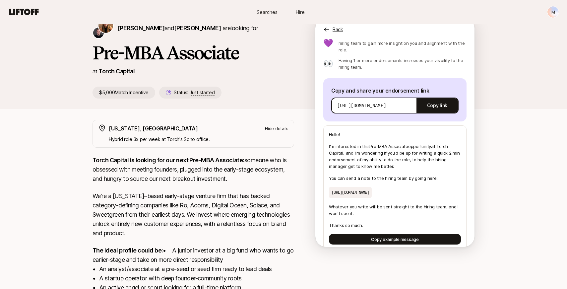
scroll to position [61, 0]
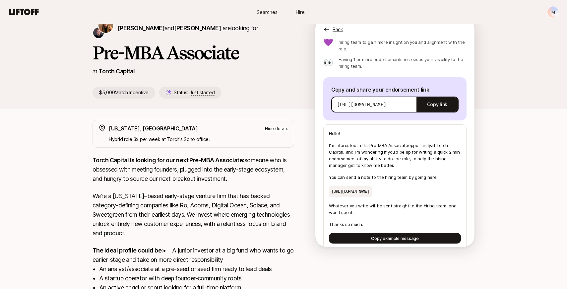
click at [372, 186] on p "[URL][DOMAIN_NAME]" at bounding box center [350, 191] width 43 height 11
copy p "[URL][DOMAIN_NAME]"
click at [385, 96] on div "[URL][DOMAIN_NAME] Copy link" at bounding box center [394, 104] width 127 height 16
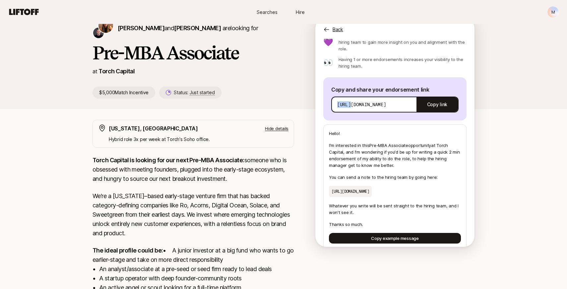
click at [385, 96] on div "[URL][DOMAIN_NAME] Copy link" at bounding box center [394, 104] width 127 height 16
click at [431, 95] on button "Copy link" at bounding box center [436, 104] width 41 height 19
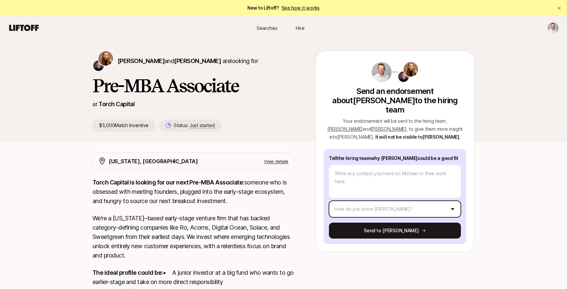
click at [422, 203] on html "New to Liftoff? See how it works Searches Hire Searches Hire [PERSON_NAME] and …" at bounding box center [283, 144] width 567 height 289
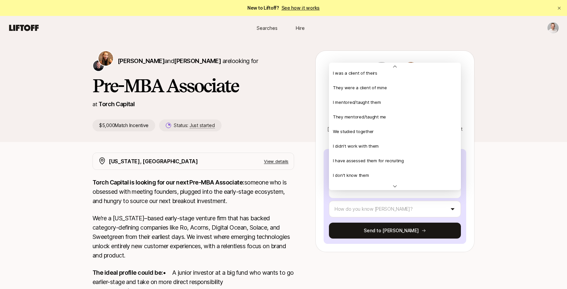
scroll to position [143, 0]
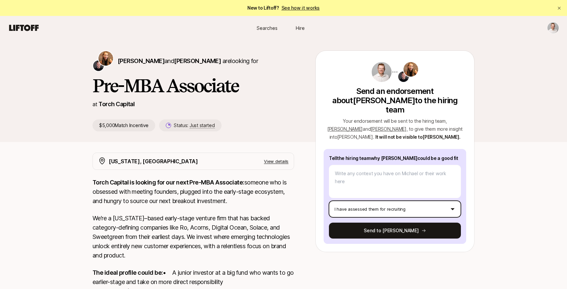
click at [414, 199] on html "New to Liftoff? See how it works Searches Hire Searches Hire [PERSON_NAME] and …" at bounding box center [283, 144] width 567 height 289
click at [481, 189] on html "New to Liftoff? See how it works Searches Hire Searches Hire [PERSON_NAME] and …" at bounding box center [283, 144] width 567 height 289
click at [392, 193] on html "New to Liftoff? See how it works Searches Hire Searches Hire [PERSON_NAME] and …" at bounding box center [283, 144] width 567 height 289
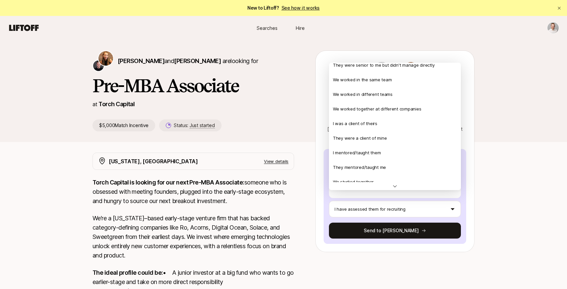
scroll to position [0, 0]
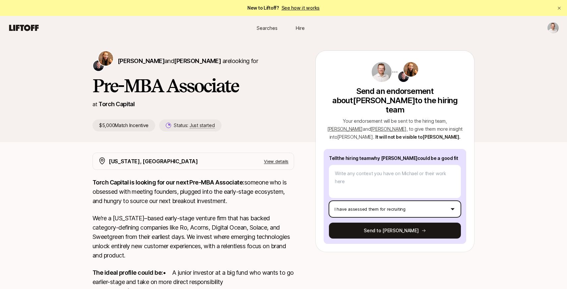
click at [518, 101] on html "New to Liftoff? See how it works Searches Hire Searches Hire [PERSON_NAME] and …" at bounding box center [283, 144] width 567 height 289
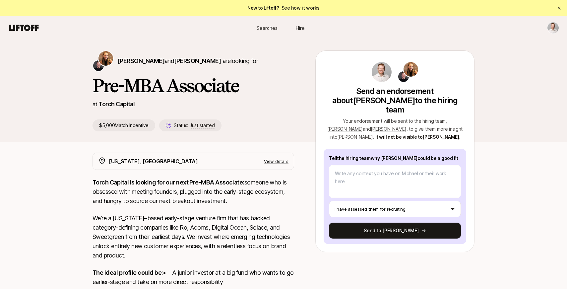
click at [298, 9] on link "See how it works" at bounding box center [300, 8] width 38 height 6
click at [301, 8] on link "See how it works" at bounding box center [300, 8] width 38 height 6
click at [560, 28] on nav "Searches Hire" at bounding box center [283, 28] width 567 height 24
click at [556, 28] on html "New to Liftoff? See how it works Searches Hire Searches Hire Katie Reiner and C…" at bounding box center [283, 144] width 567 height 289
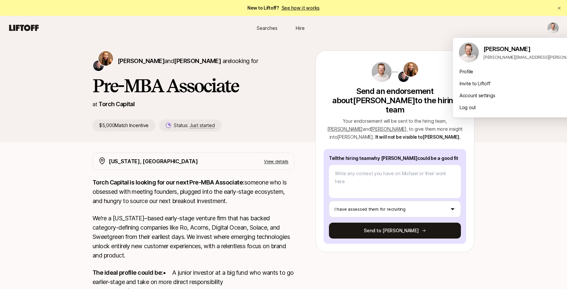
click at [455, 5] on html "New to Liftoff? See how it works Searches Hire Searches Hire Katie Reiner and C…" at bounding box center [283, 144] width 567 height 289
click at [552, 29] on html "New to Liftoff? See how it works Searches Hire Searches Hire Katie Reiner and C…" at bounding box center [283, 144] width 567 height 289
click at [487, 73] on div "Profile" at bounding box center [535, 72] width 164 height 12
type textarea "x"
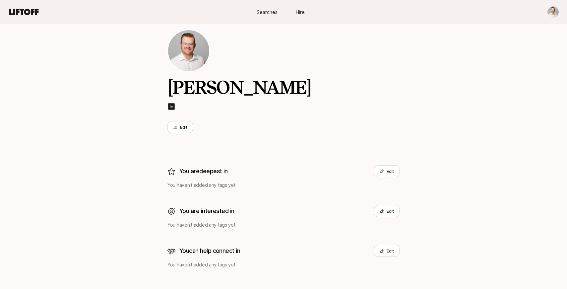
scroll to position [43, 0]
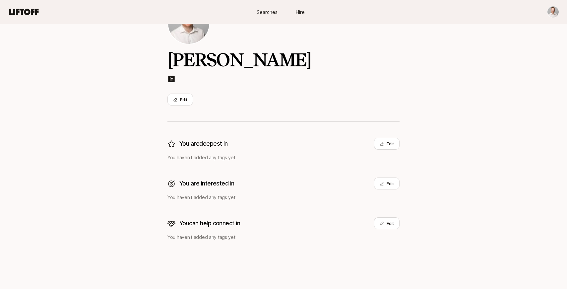
click at [274, 16] on link "Searches" at bounding box center [266, 12] width 33 height 12
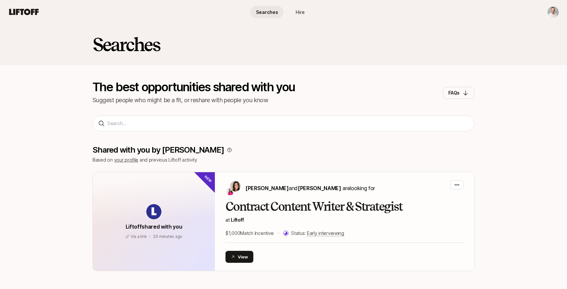
click at [298, 12] on span "Hire" at bounding box center [300, 12] width 9 height 7
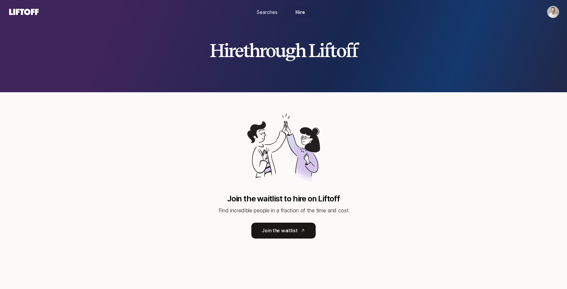
click at [274, 11] on span "Searches" at bounding box center [267, 12] width 21 height 7
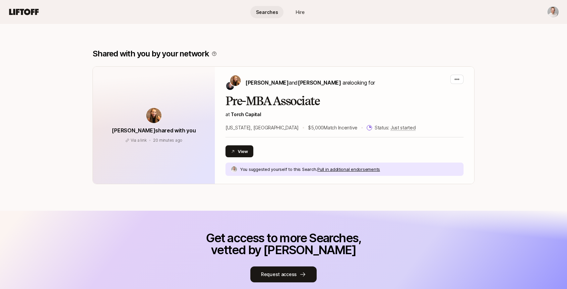
scroll to position [259, 0]
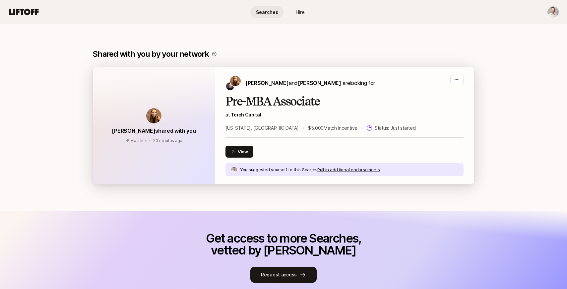
click at [276, 107] on h2 "Pre-MBA Associate" at bounding box center [344, 101] width 238 height 13
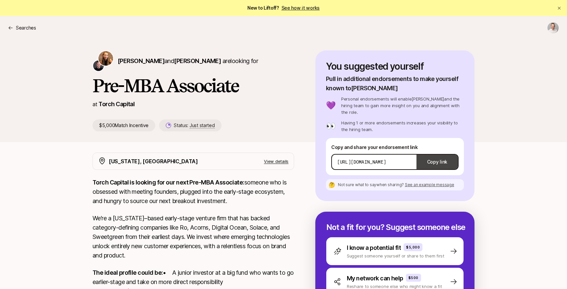
click at [439, 155] on button "Copy link" at bounding box center [436, 161] width 41 height 19
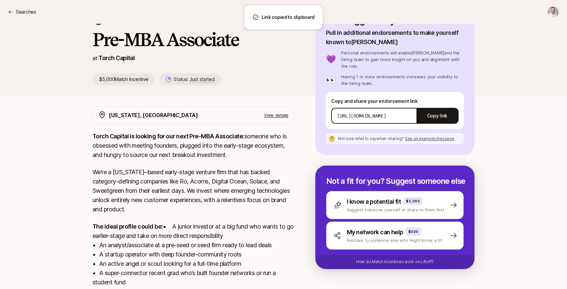
scroll to position [61, 0]
